Goal: Find specific page/section: Find specific page/section

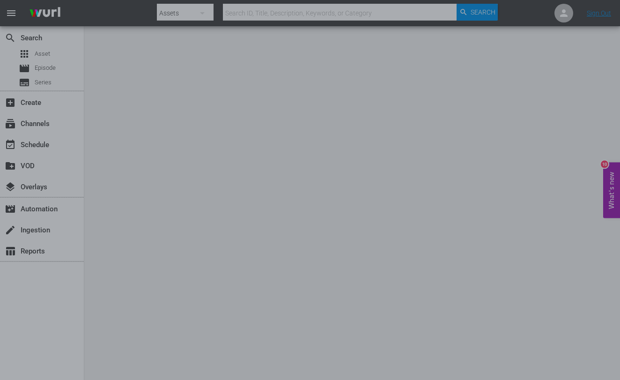
click at [136, 103] on div at bounding box center [310, 190] width 620 height 380
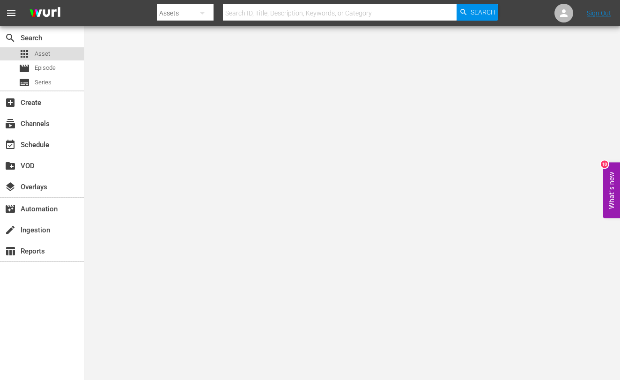
click at [58, 58] on div "apps Asset" at bounding box center [42, 53] width 84 height 13
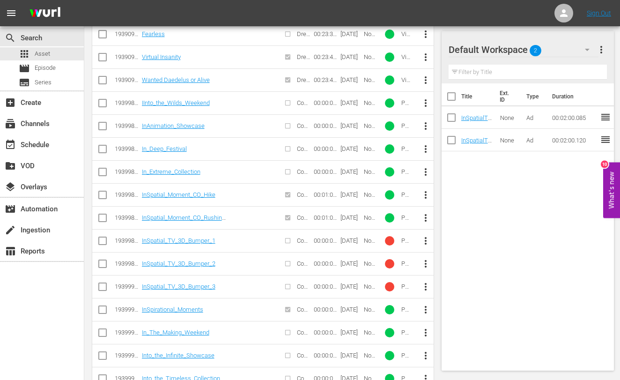
scroll to position [2430, 0]
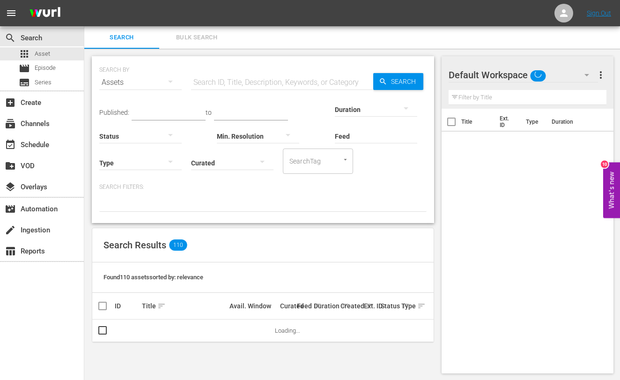
scroll to position [1, 0]
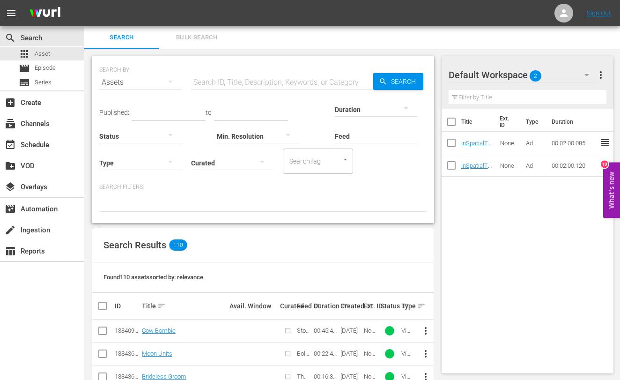
click at [226, 80] on input "text" at bounding box center [282, 82] width 182 height 22
click at [172, 84] on icon "button" at bounding box center [170, 81] width 11 height 11
click at [172, 84] on div "Channels Series Episodes Assets" at bounding box center [310, 190] width 620 height 380
click at [212, 83] on input "text" at bounding box center [282, 82] width 182 height 22
click at [342, 162] on icon "Open" at bounding box center [345, 159] width 7 height 7
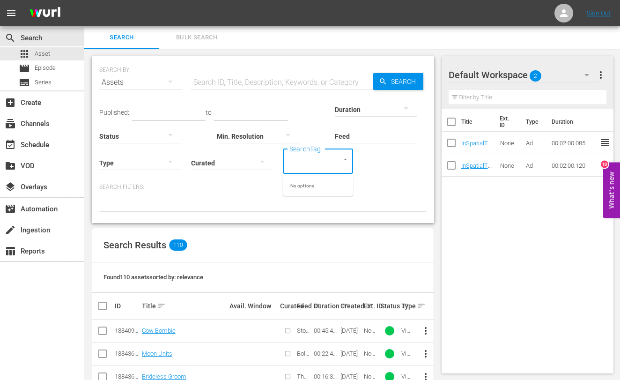
click at [369, 160] on div "Published: to Duration Status Min. Resolution Feed Feed Title Type Curated Sear…" at bounding box center [262, 134] width 327 height 80
click at [349, 156] on button "Open" at bounding box center [345, 159] width 9 height 9
click at [376, 170] on div "Published: to Duration Status Min. Resolution Feed Feed Title Type Curated Sear…" at bounding box center [262, 134] width 327 height 80
click at [295, 81] on input "text" at bounding box center [282, 82] width 182 height 22
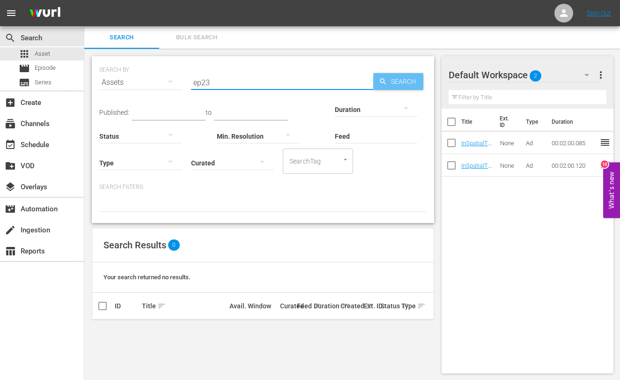
click at [392, 83] on span "Search" at bounding box center [405, 81] width 36 height 17
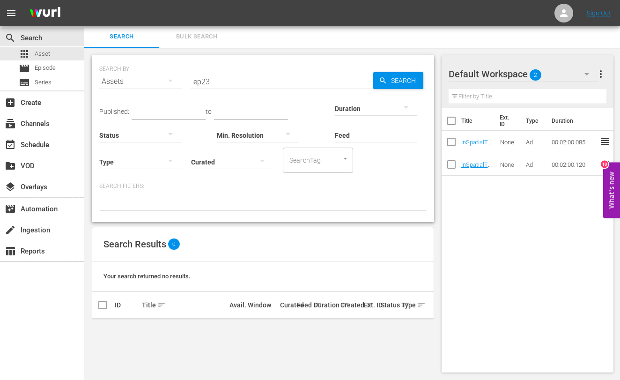
scroll to position [1, 0]
click at [398, 77] on span "Search" at bounding box center [405, 80] width 36 height 17
click at [238, 87] on input "ep23" at bounding box center [282, 81] width 182 height 22
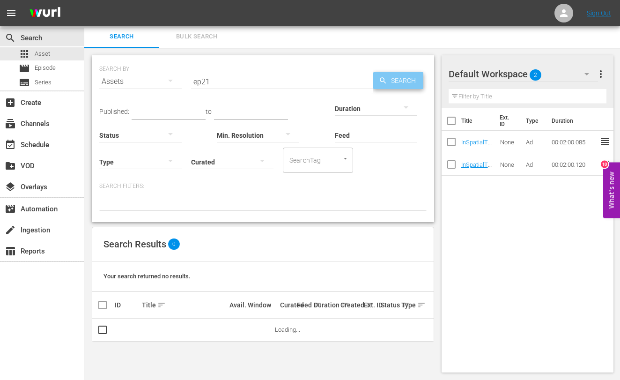
click at [400, 84] on span "Search" at bounding box center [405, 80] width 36 height 17
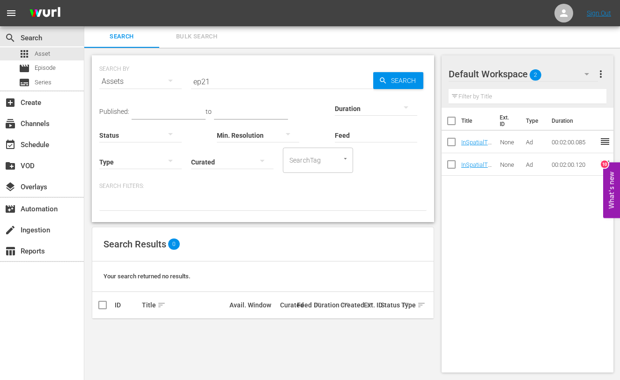
click at [240, 83] on input "ep21" at bounding box center [282, 81] width 182 height 22
type input "ep23"
click at [403, 81] on span "Search" at bounding box center [405, 80] width 36 height 17
click at [56, 231] on div "create Ingestion" at bounding box center [42, 229] width 84 height 19
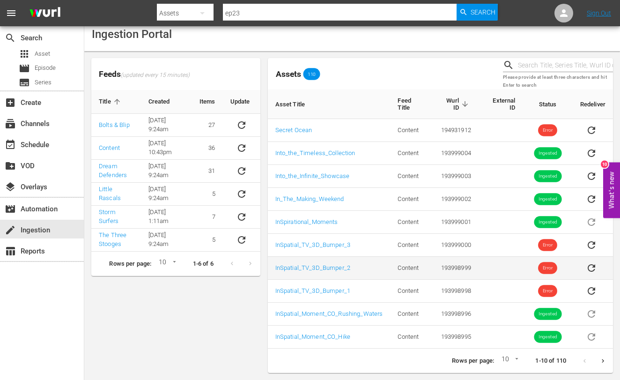
scroll to position [12, 0]
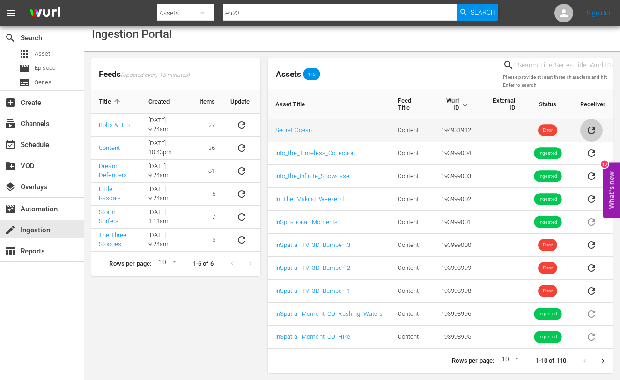
click at [594, 132] on icon "sticky table" at bounding box center [591, 129] width 7 height 7
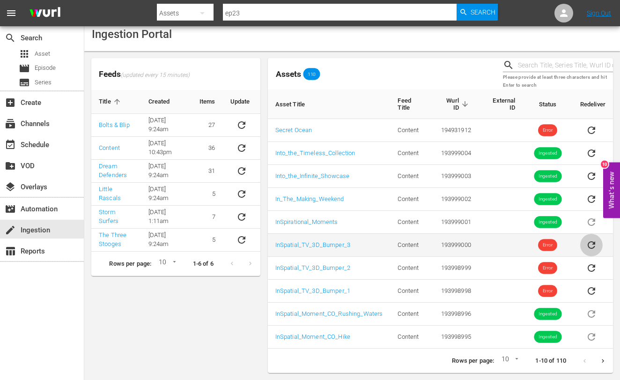
click at [594, 244] on icon "sticky table" at bounding box center [591, 244] width 7 height 7
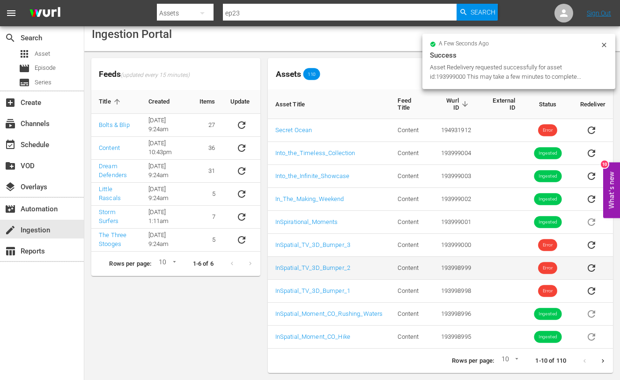
click at [593, 270] on icon "sticky table" at bounding box center [591, 267] width 7 height 7
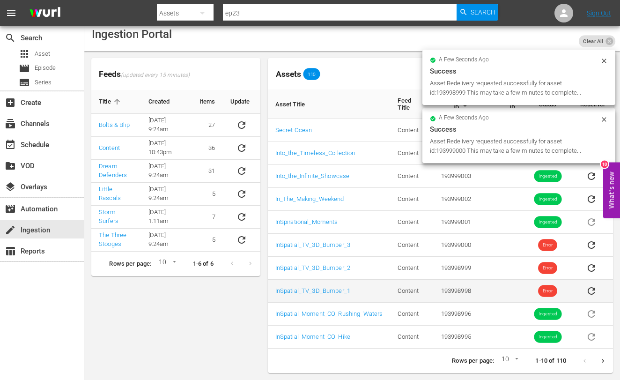
click at [592, 290] on icon "sticky table" at bounding box center [591, 290] width 7 height 7
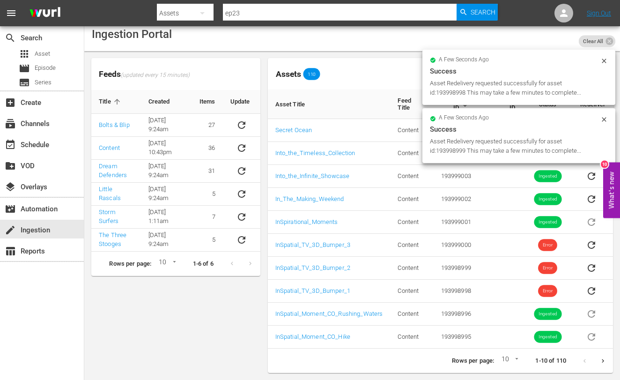
click at [606, 118] on icon at bounding box center [604, 119] width 4 height 4
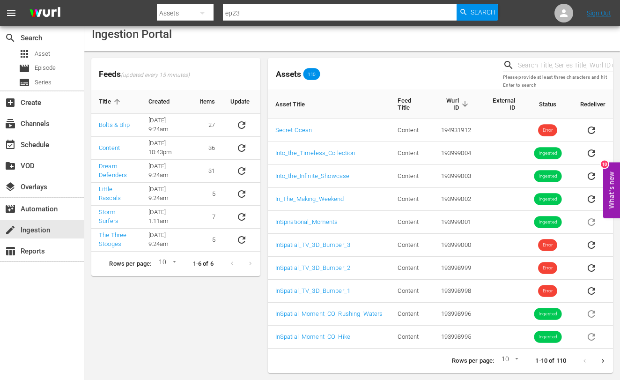
click at [597, 359] on button "Next page" at bounding box center [603, 361] width 18 height 18
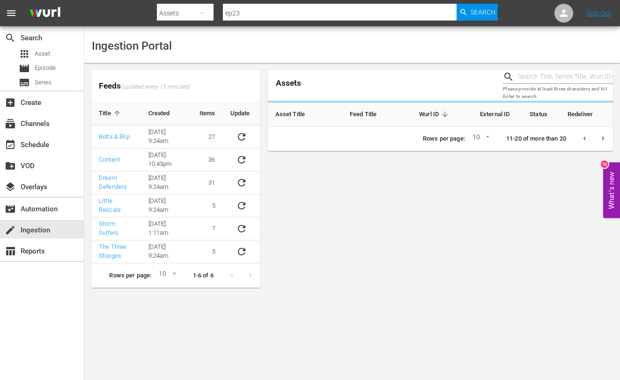
scroll to position [0, 0]
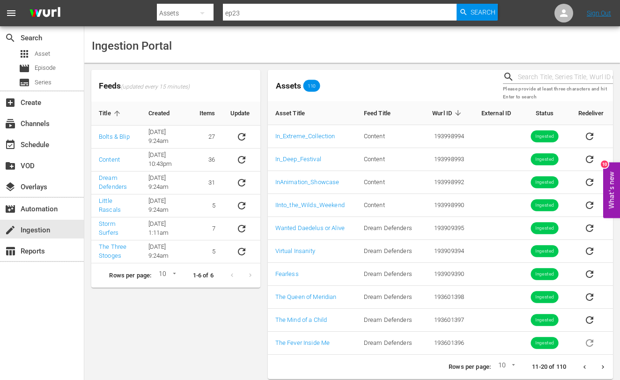
click at [584, 368] on icon "Previous page" at bounding box center [584, 366] width 7 height 7
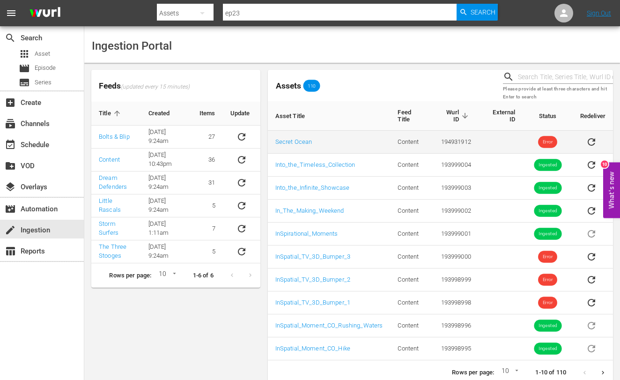
click at [551, 144] on span "Error" at bounding box center [547, 142] width 19 height 7
click at [552, 139] on span "Error" at bounding box center [547, 142] width 19 height 7
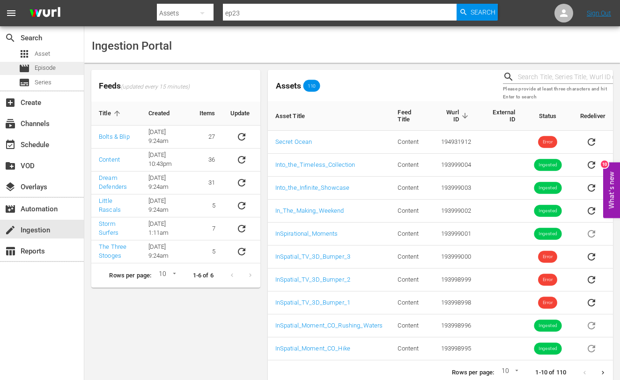
click at [38, 69] on span "Episode" at bounding box center [45, 67] width 21 height 9
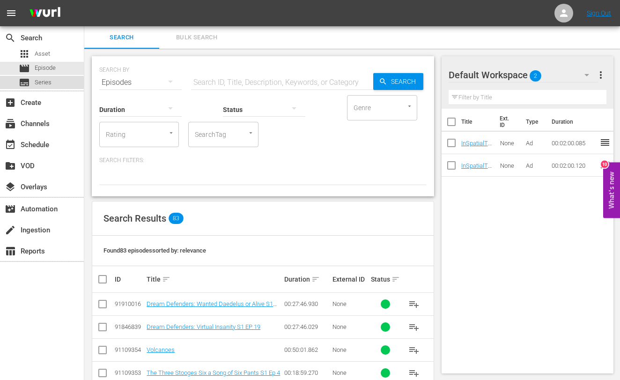
click at [52, 85] on div "subtitles Series" at bounding box center [42, 82] width 84 height 13
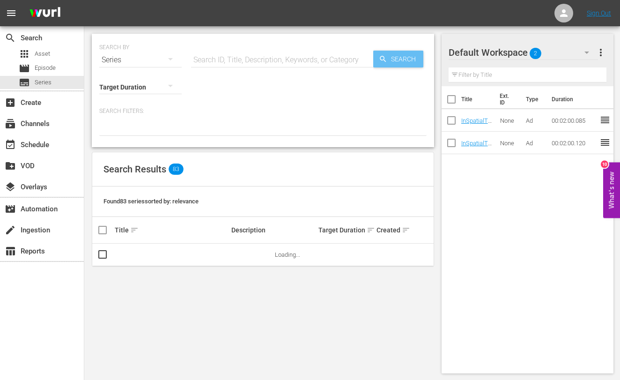
click at [404, 59] on span "Search" at bounding box center [405, 59] width 36 height 17
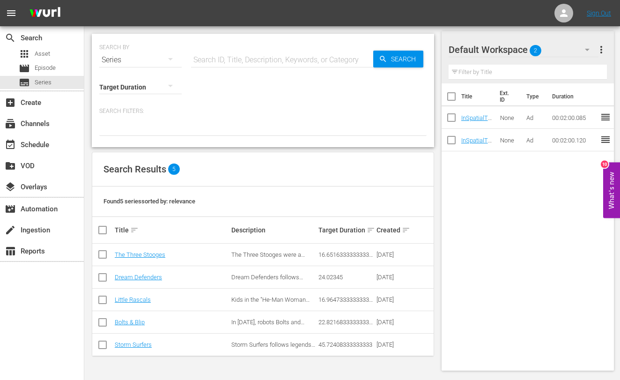
scroll to position [1, 0]
click at [155, 275] on link "Dream Defenders" at bounding box center [138, 277] width 47 height 7
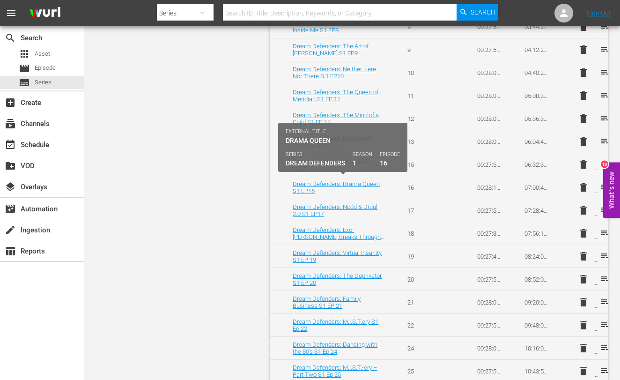
scroll to position [540, 0]
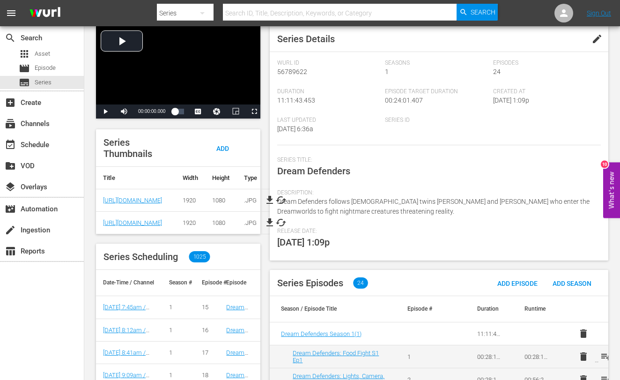
scroll to position [39, 0]
